Goal: Find contact information: Find contact information

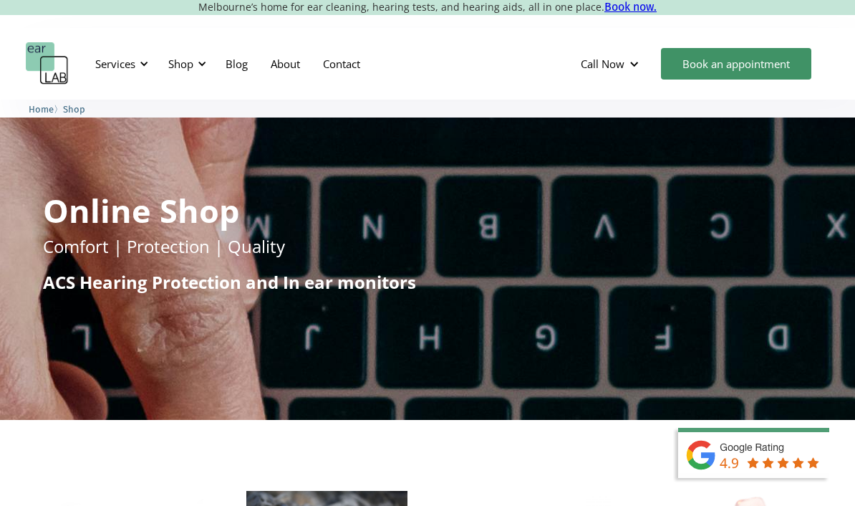
scroll to position [11, 0]
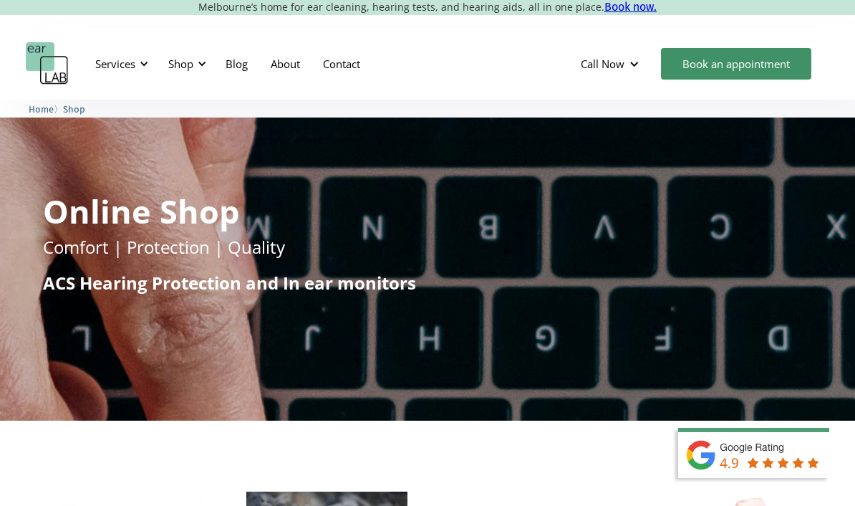
click at [44, 110] on span "Home" at bounding box center [41, 109] width 25 height 11
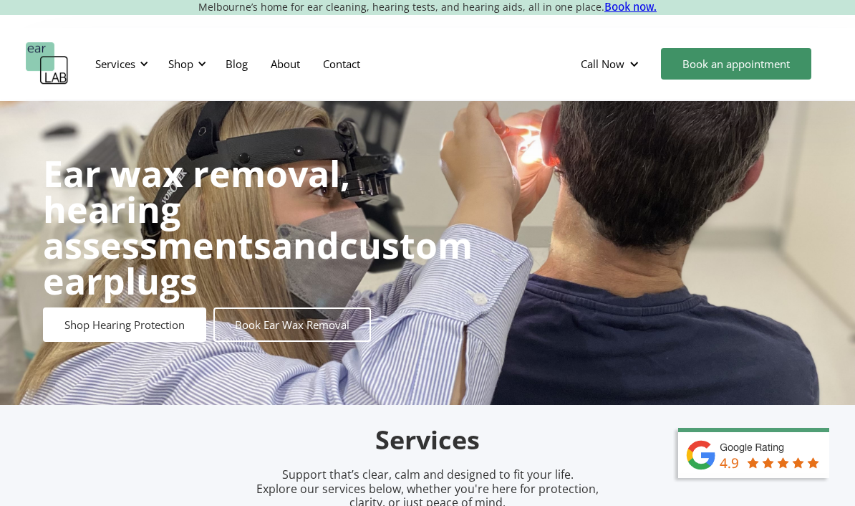
click at [613, 64] on div "Call Now" at bounding box center [603, 64] width 44 height 14
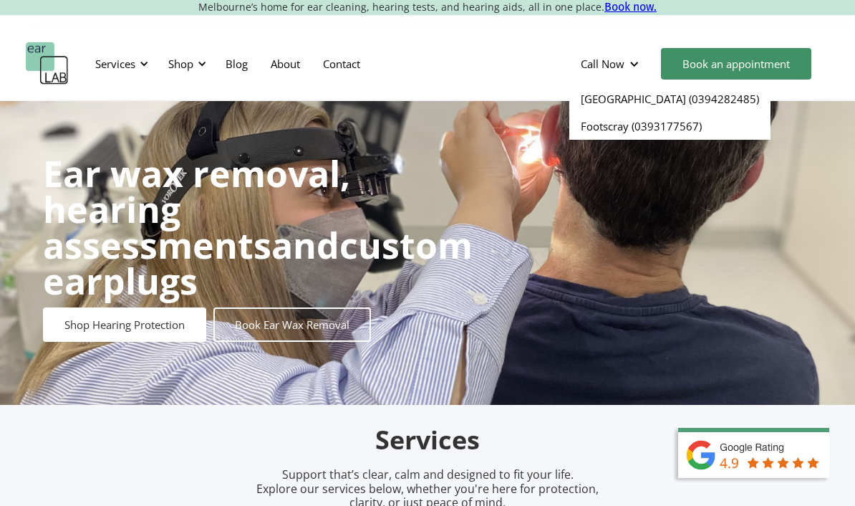
click at [37, 62] on img "home" at bounding box center [47, 63] width 43 height 43
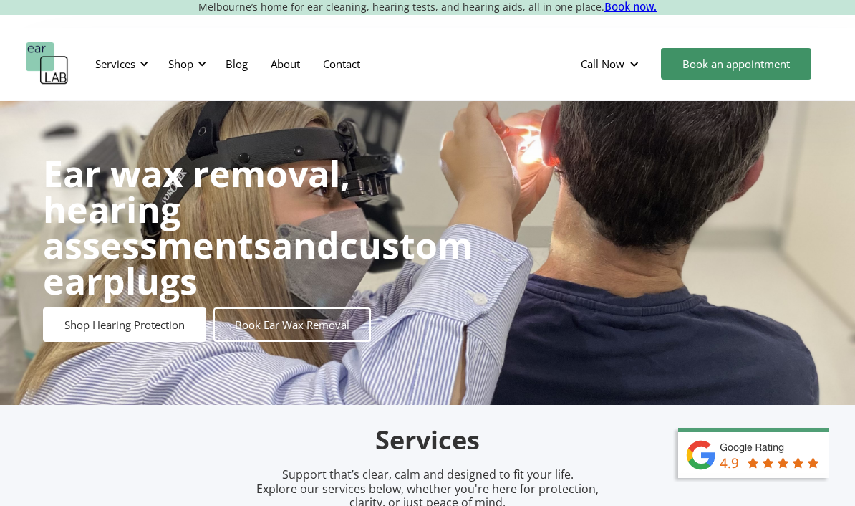
click at [345, 76] on link "Contact" at bounding box center [342, 64] width 60 height 42
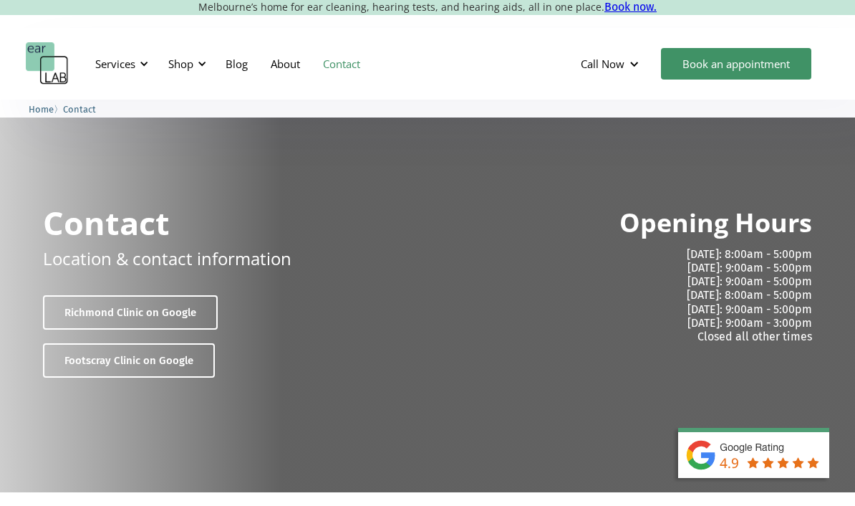
click at [80, 314] on link "Richmond Clinic on Google" at bounding box center [130, 312] width 175 height 34
